Goal: Obtain resource: Obtain resource

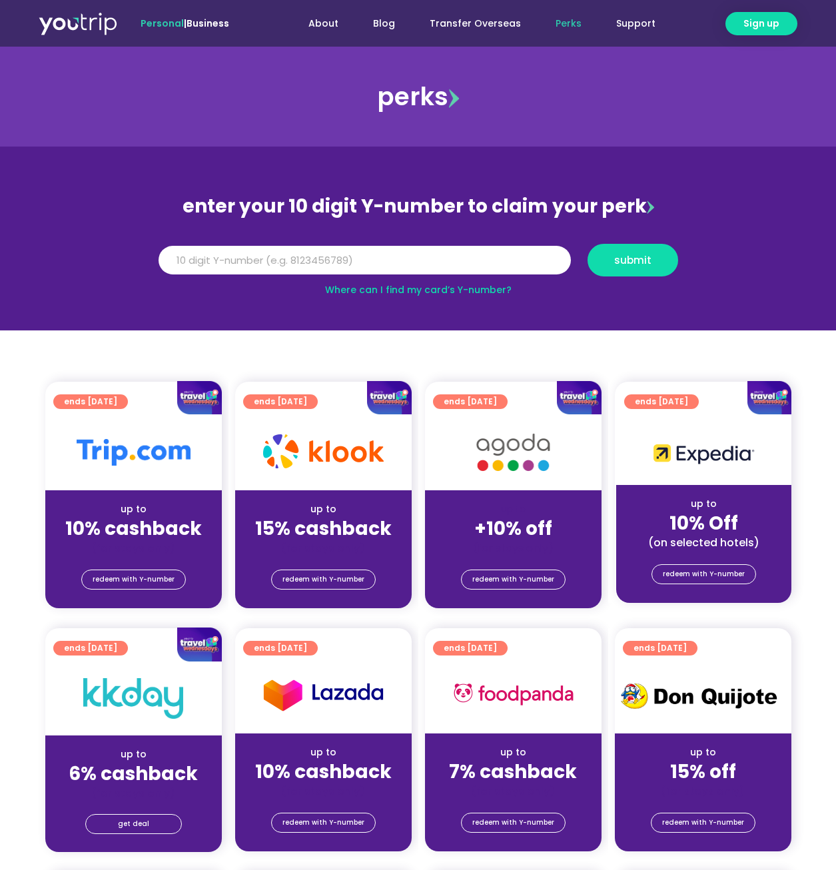
click at [458, 291] on link "Where can I find my card’s Y-number?" at bounding box center [418, 289] width 187 height 13
click at [334, 258] on input "Y Number" at bounding box center [365, 260] width 412 height 29
click at [275, 257] on input "Y Number" at bounding box center [365, 260] width 412 height 29
type input "8122260952"
click at [634, 257] on span "submit" at bounding box center [632, 260] width 37 height 10
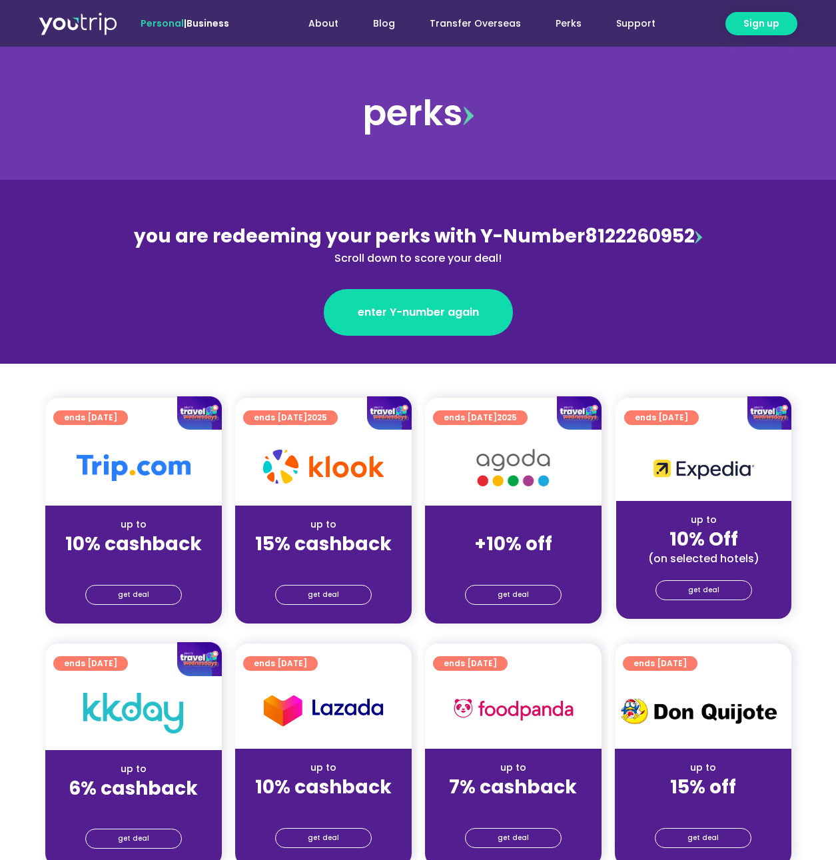
click at [695, 235] on img at bounding box center [698, 237] width 7 height 13
click at [319, 593] on span "get deal" at bounding box center [323, 595] width 31 height 19
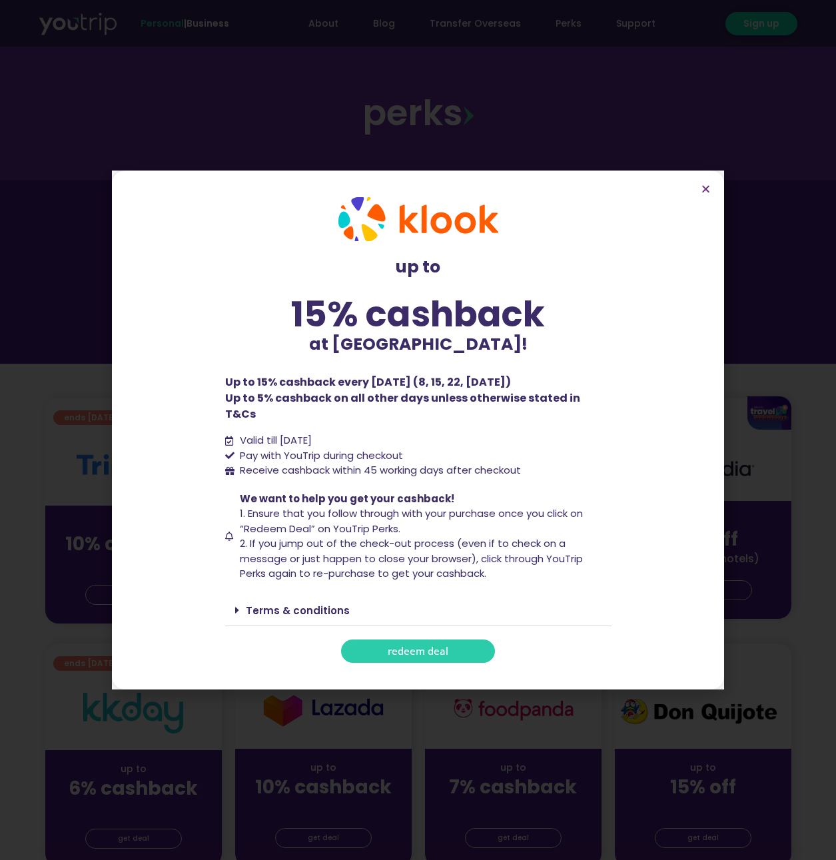
click at [410, 646] on span "redeem deal" at bounding box center [418, 651] width 61 height 10
